Goal: Use online tool/utility: Utilize a website feature to perform a specific function

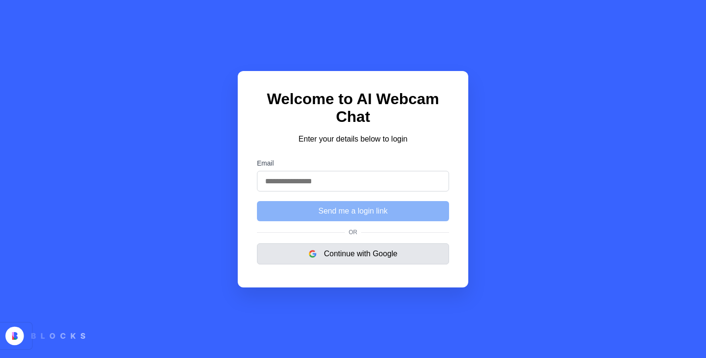
click at [350, 249] on button "Continue with Google" at bounding box center [353, 254] width 192 height 21
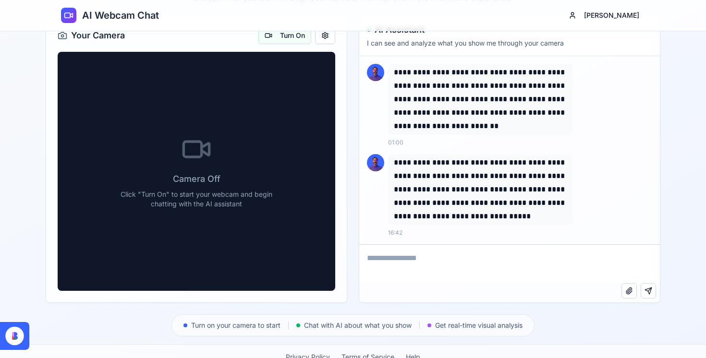
scroll to position [49, 0]
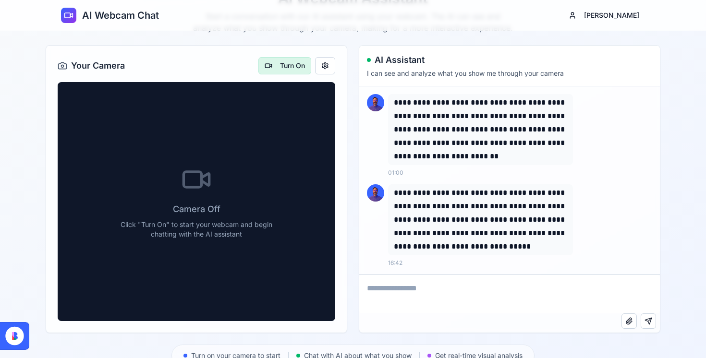
click at [289, 68] on button "Turn On" at bounding box center [284, 65] width 53 height 17
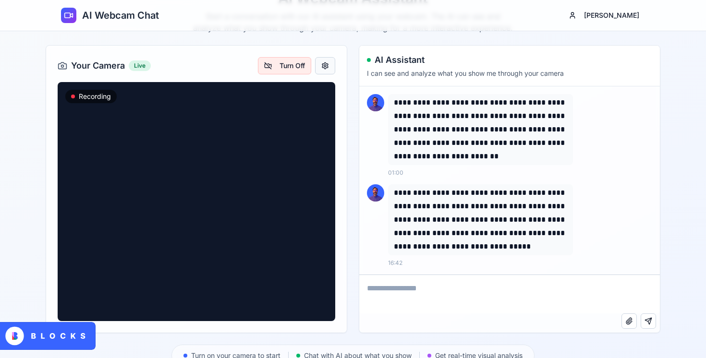
click at [326, 71] on button at bounding box center [325, 65] width 20 height 17
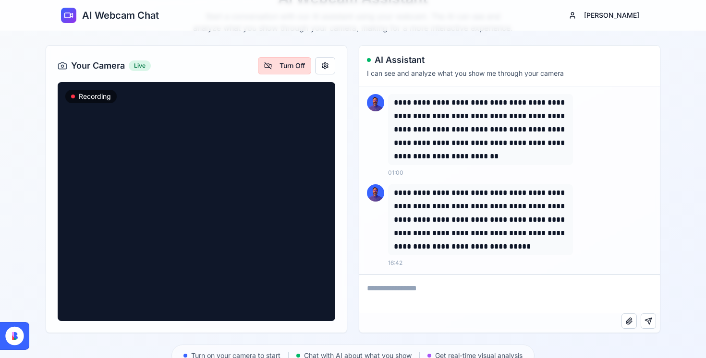
click at [283, 72] on button "Turn Off" at bounding box center [284, 65] width 53 height 17
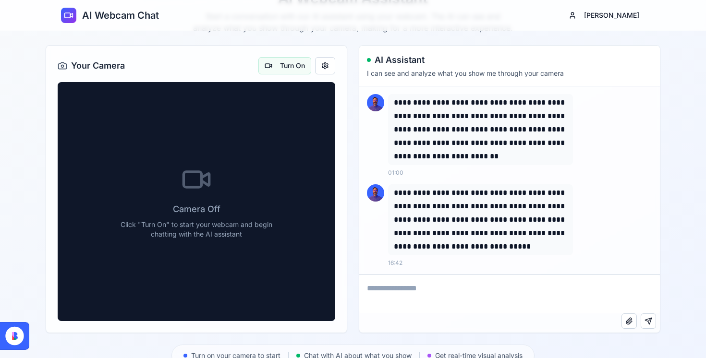
click at [277, 144] on div "Camera Off Click "Turn On" to start your webcam and begin chatting with the AI …" at bounding box center [197, 201] width 278 height 239
click at [409, 307] on textarea at bounding box center [509, 294] width 301 height 38
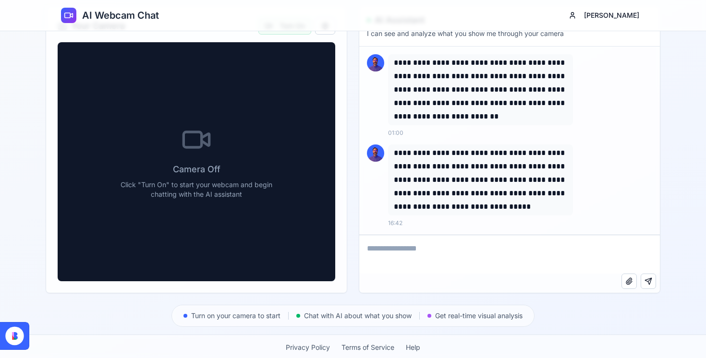
scroll to position [90, 0]
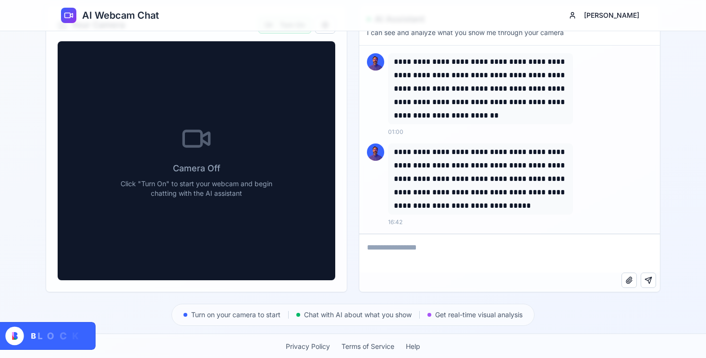
click at [401, 246] on textarea at bounding box center [509, 253] width 301 height 38
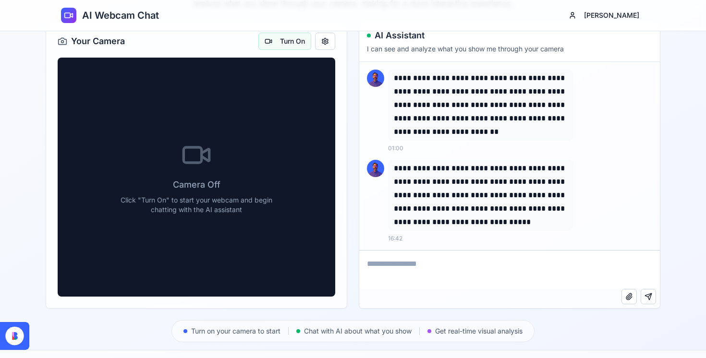
scroll to position [91, 0]
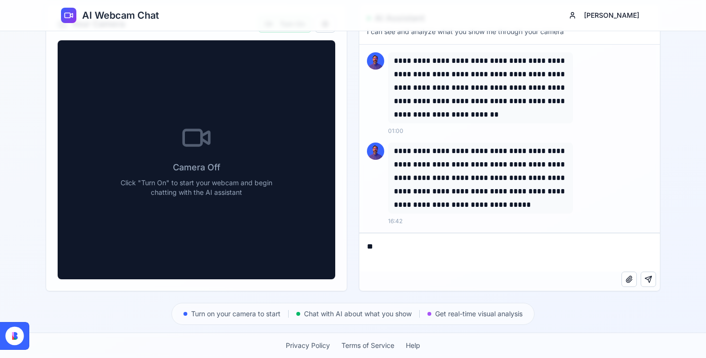
type textarea "***"
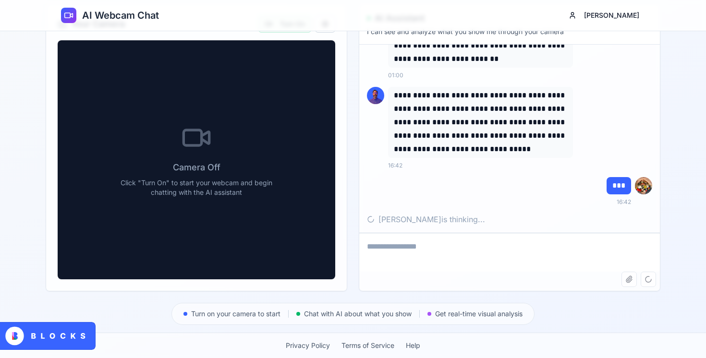
scroll to position [127, 0]
